Goal: Use online tool/utility

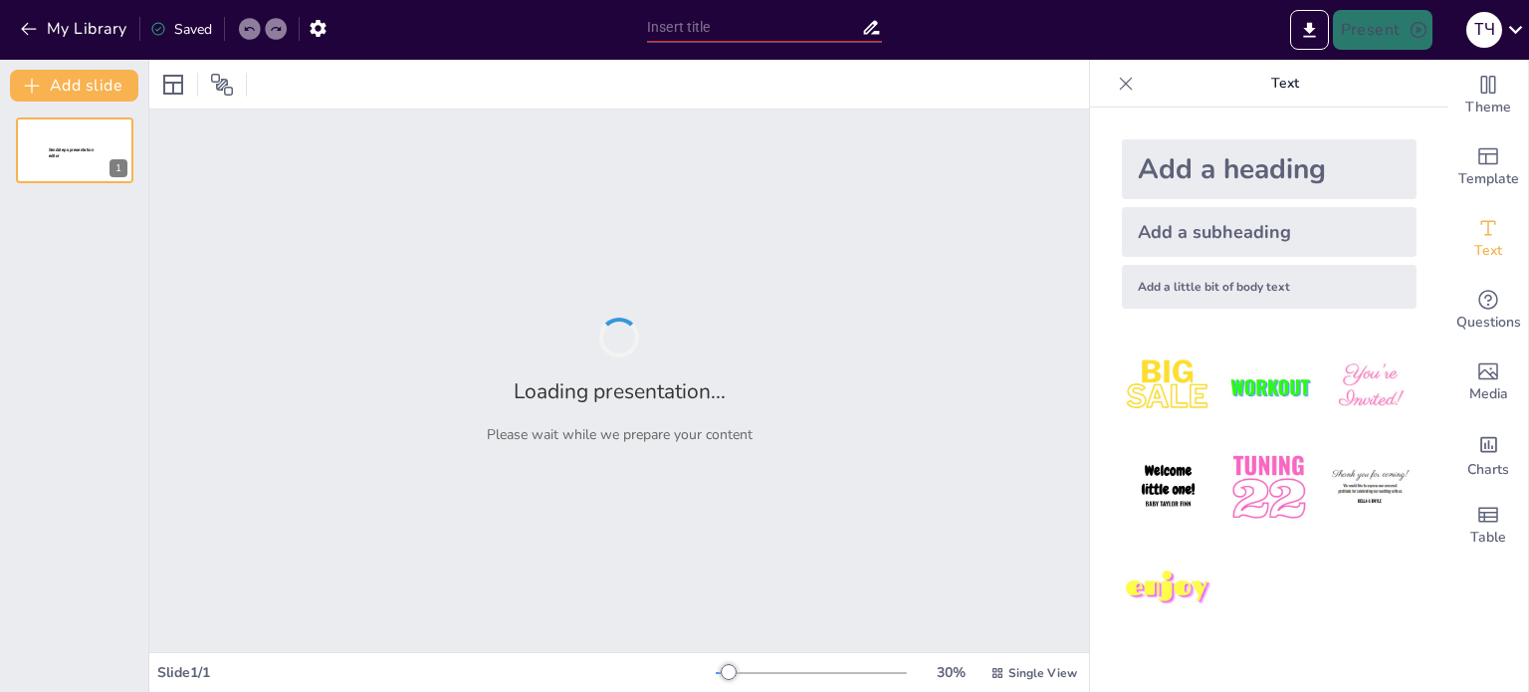
type input "Проблеми Ринку: Чому Обирають FreshLife"
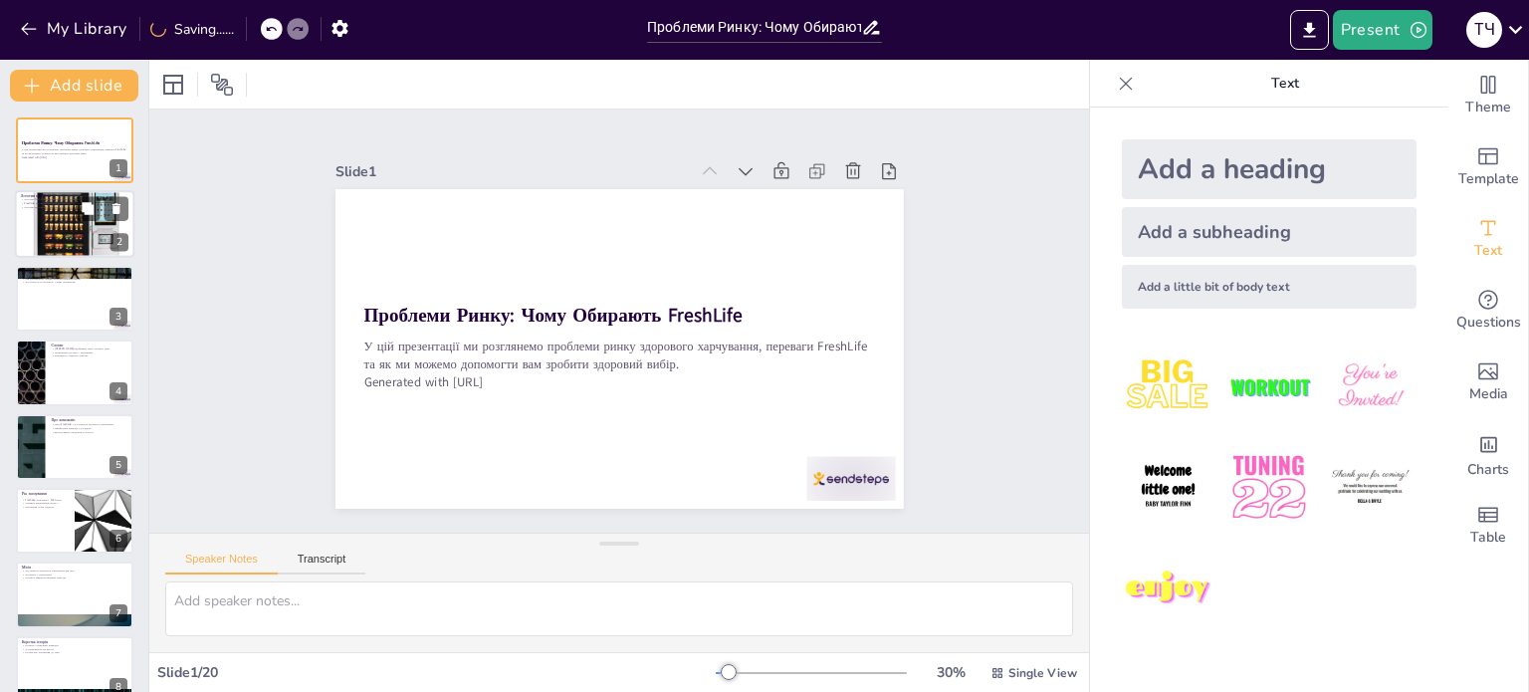
click at [82, 239] on div at bounding box center [74, 223] width 119 height 119
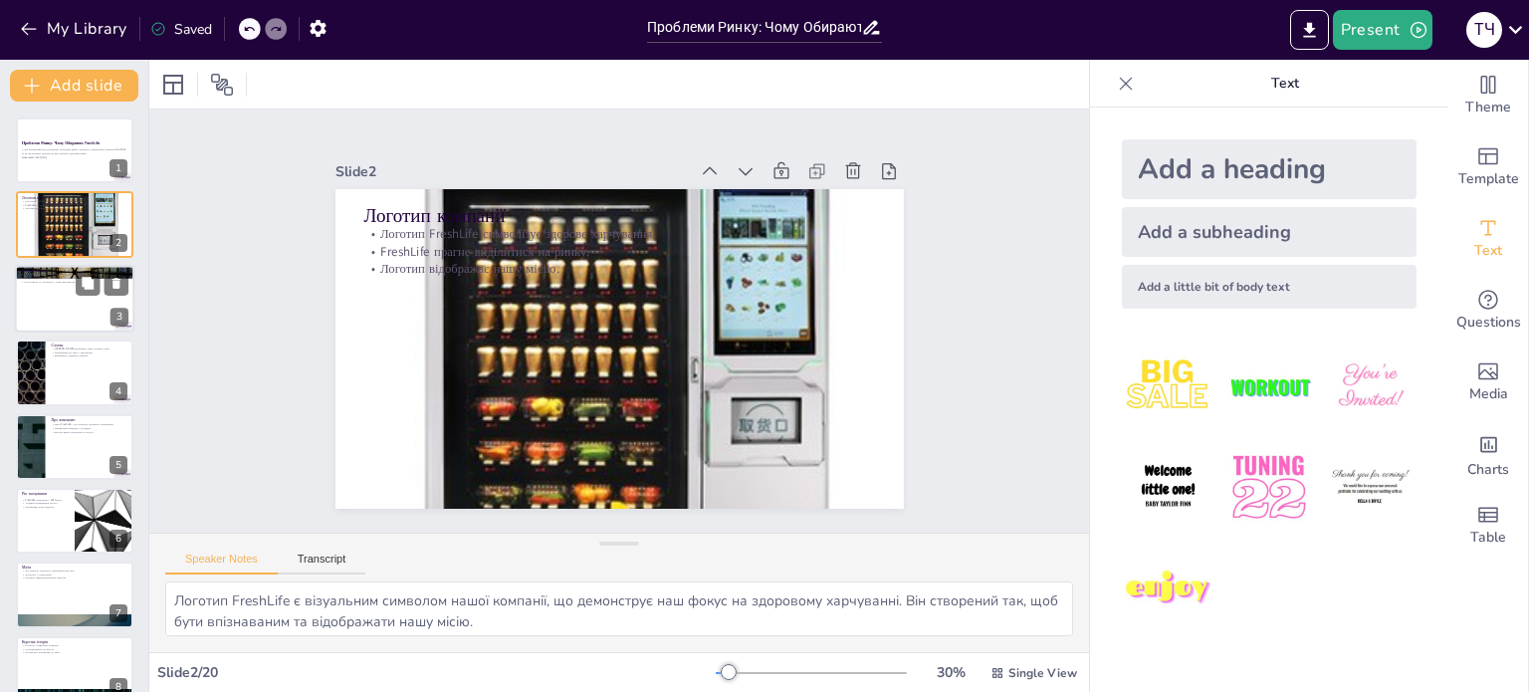
click at [72, 310] on div at bounding box center [74, 299] width 119 height 68
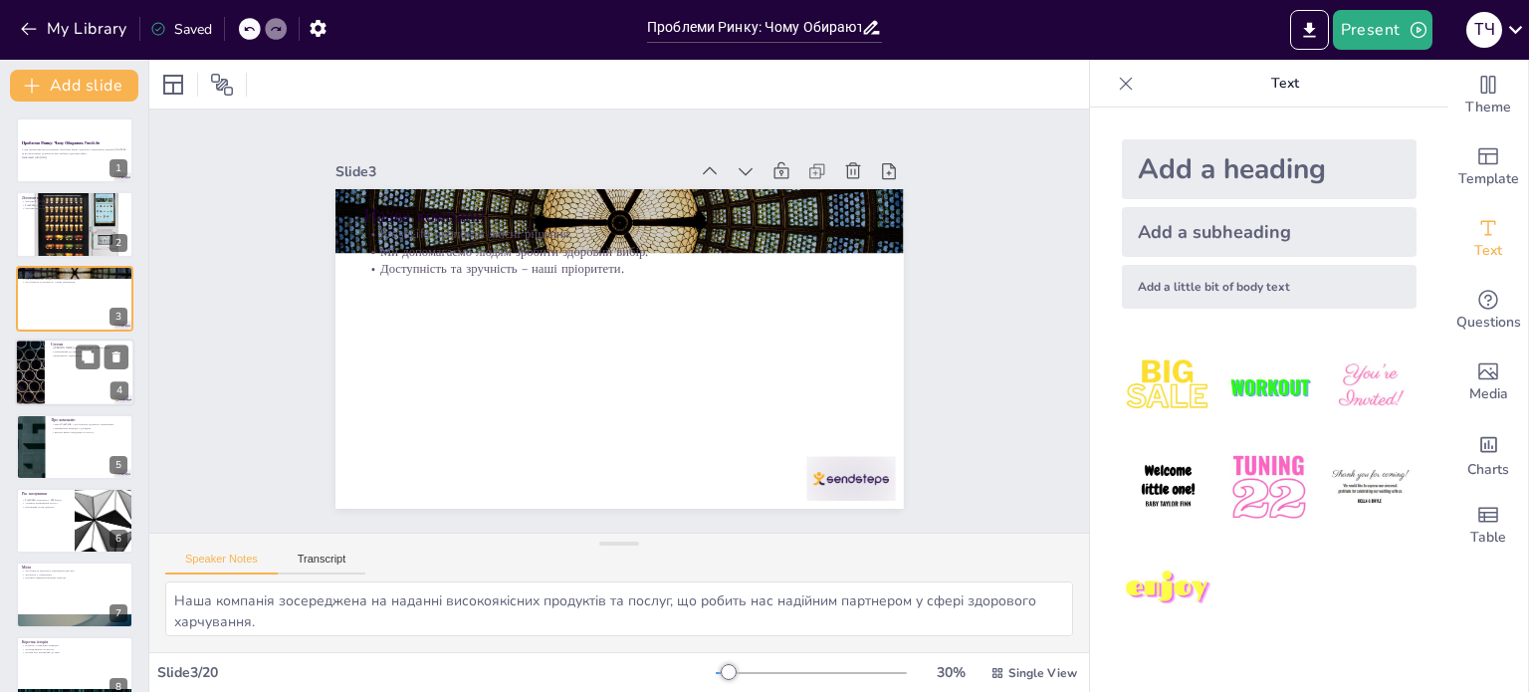
click at [66, 358] on div at bounding box center [74, 372] width 119 height 68
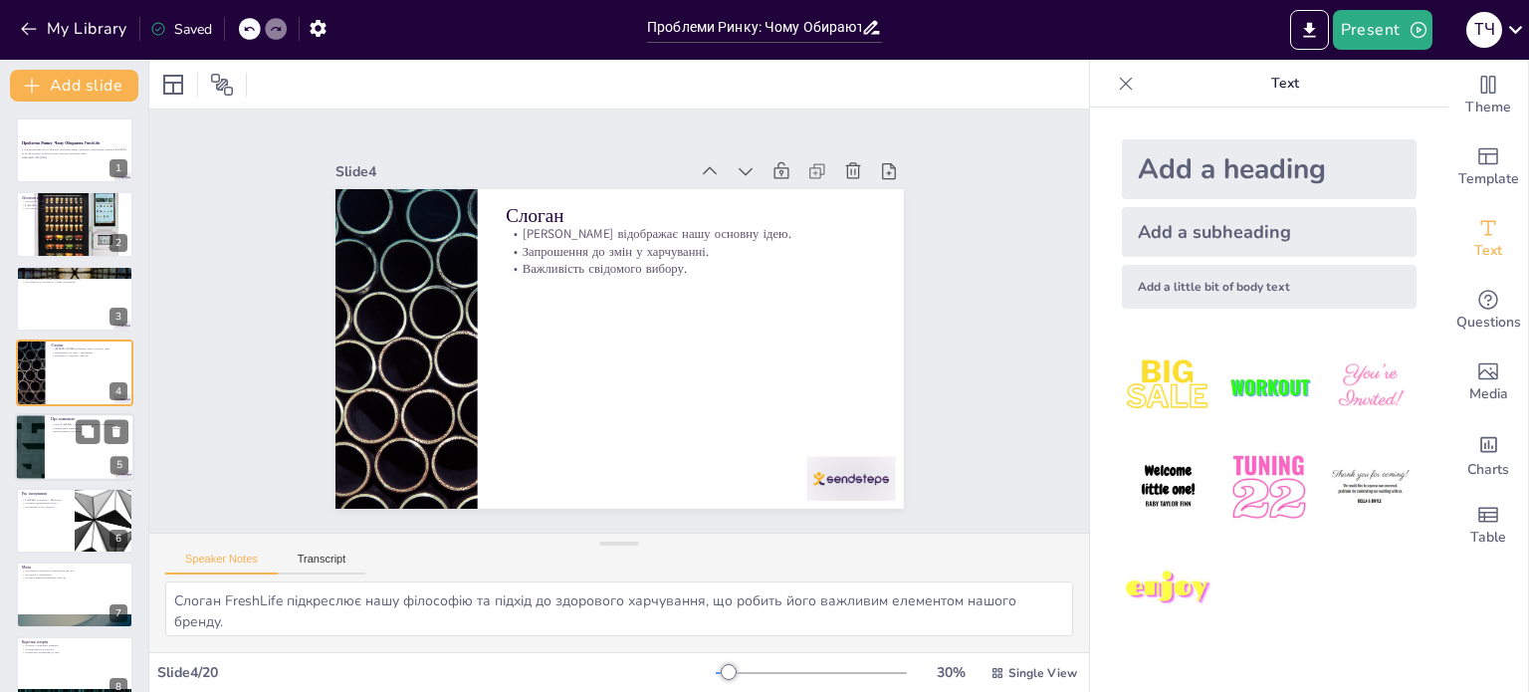
click at [80, 462] on div at bounding box center [74, 447] width 119 height 68
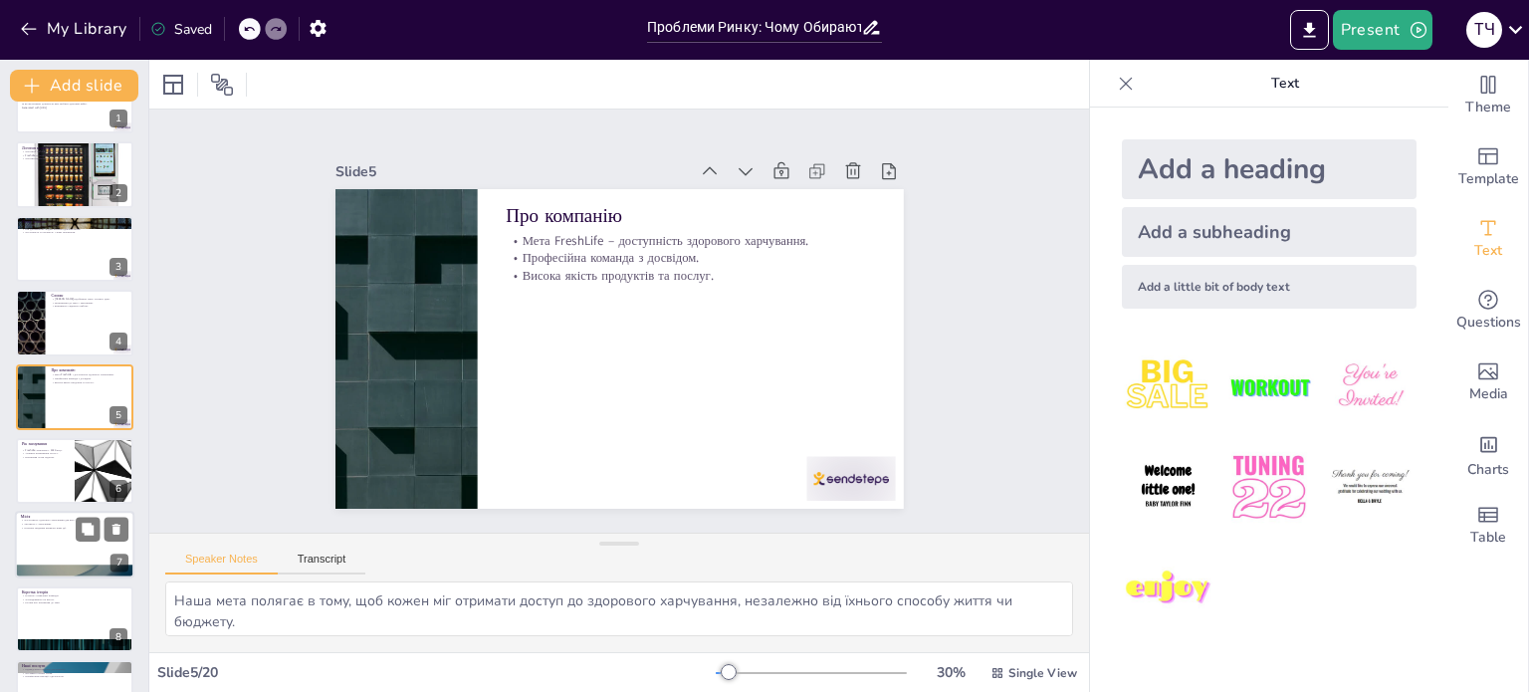
click at [72, 523] on p "Зручність у харчуванні." at bounding box center [75, 525] width 108 height 4
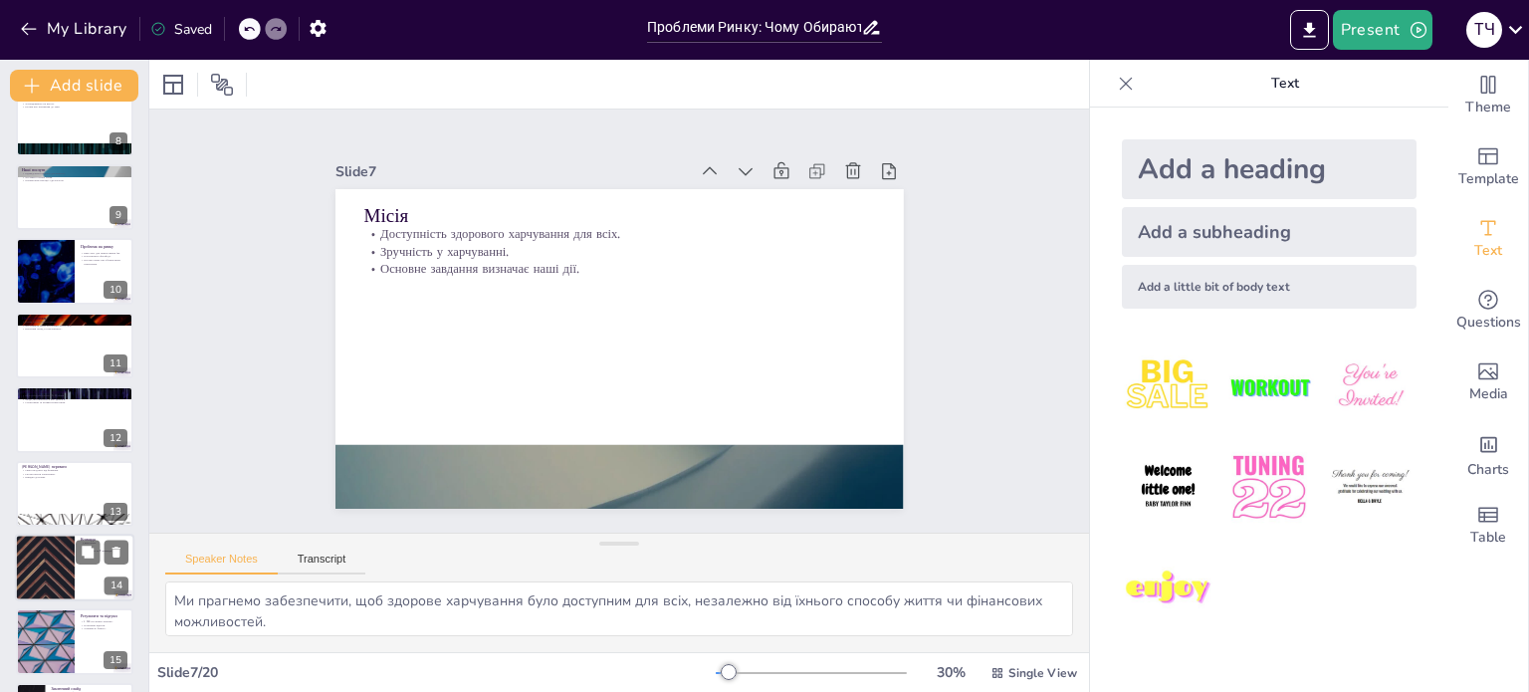
click at [26, 552] on div at bounding box center [44, 568] width 119 height 68
type textarea "Наші дієтологи забезпечують професійні консультації та допомагають клієнтам ств…"
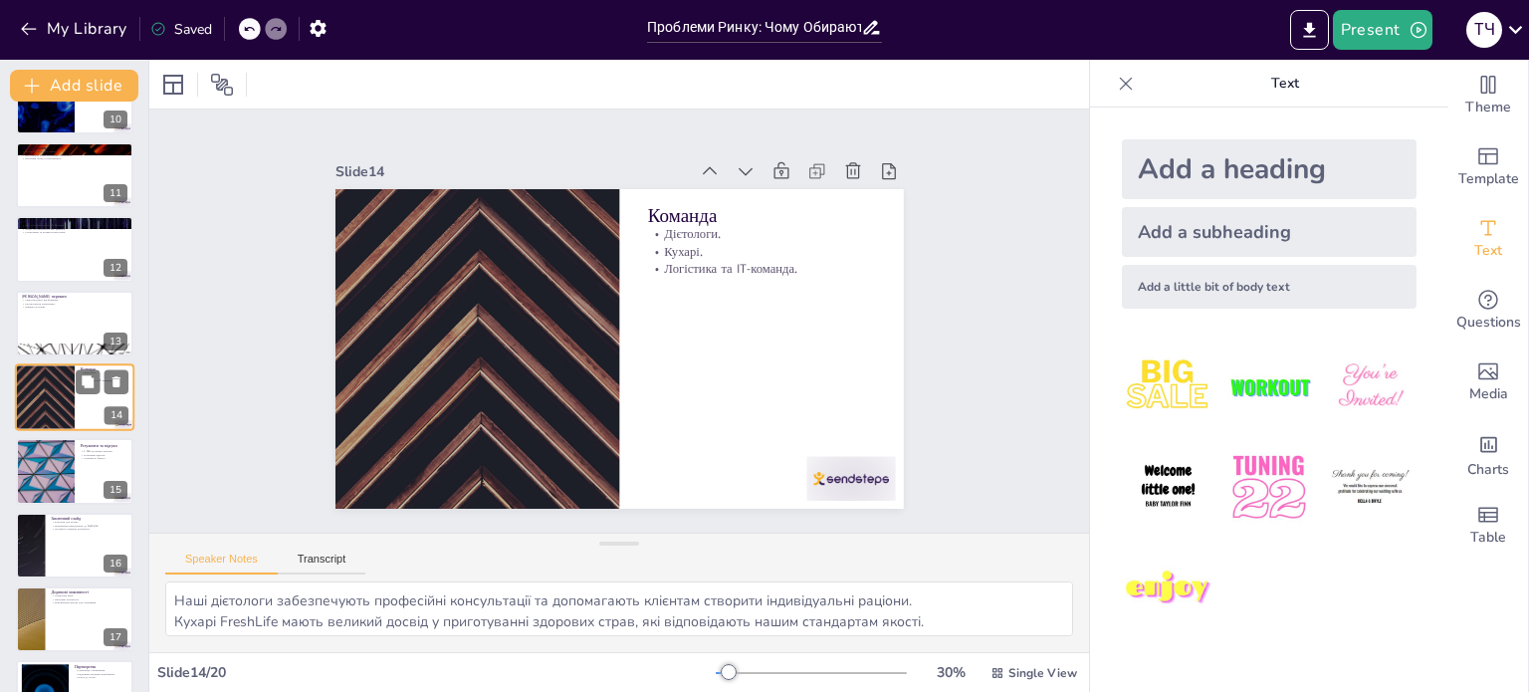
scroll to position [914, 0]
